Goal: Navigation & Orientation: Go to known website

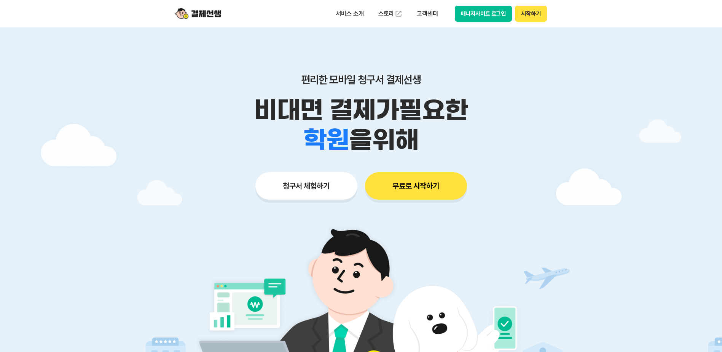
click at [476, 18] on button "매니저사이트 로그인" at bounding box center [483, 14] width 57 height 16
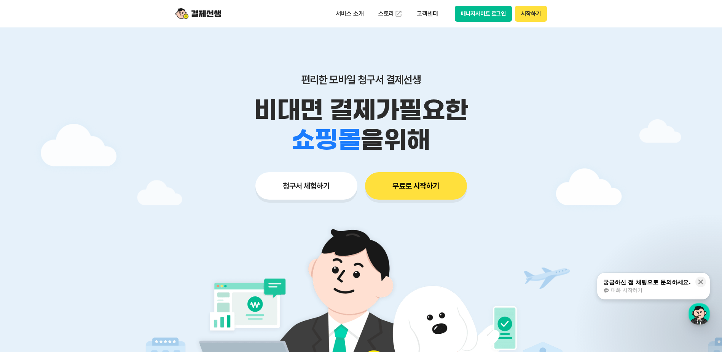
click at [542, 16] on button "시작하기" at bounding box center [531, 14] width 32 height 16
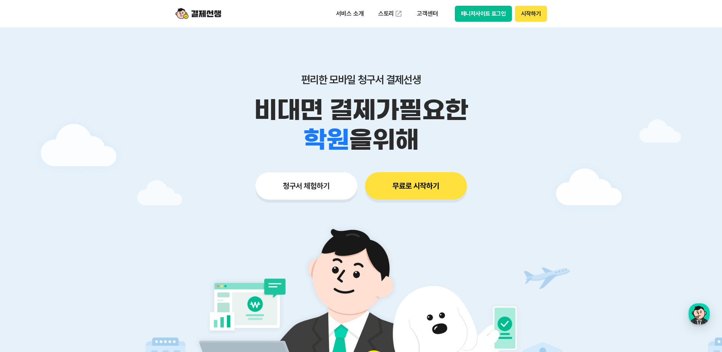
click at [502, 12] on button "매니저사이트 로그인" at bounding box center [483, 14] width 57 height 16
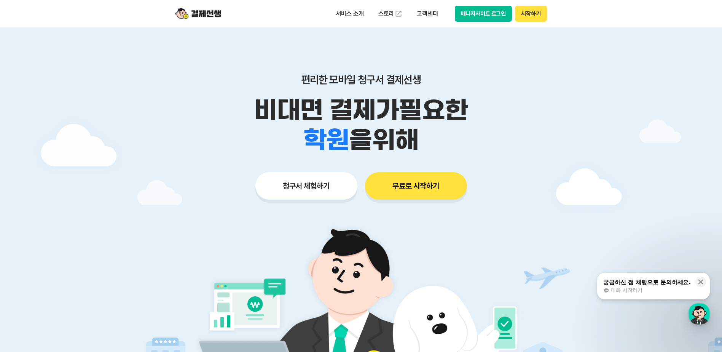
click at [497, 15] on button "매니저사이트 로그인" at bounding box center [483, 14] width 57 height 16
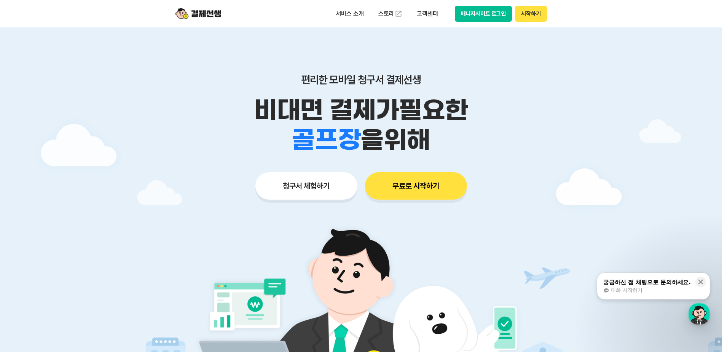
click at [489, 11] on button "매니저사이트 로그인" at bounding box center [483, 14] width 57 height 16
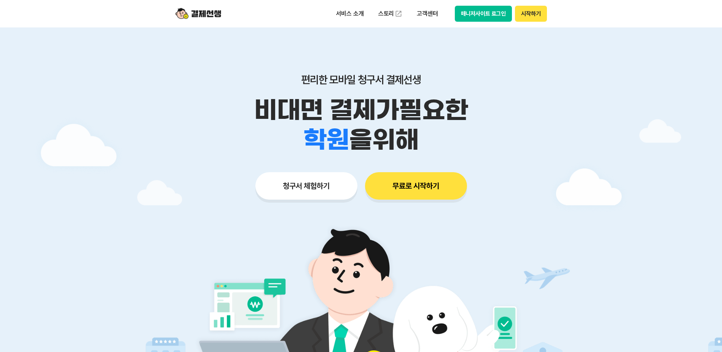
click at [483, 11] on button "매니저사이트 로그인" at bounding box center [483, 14] width 57 height 16
